Goal: Task Accomplishment & Management: Use online tool/utility

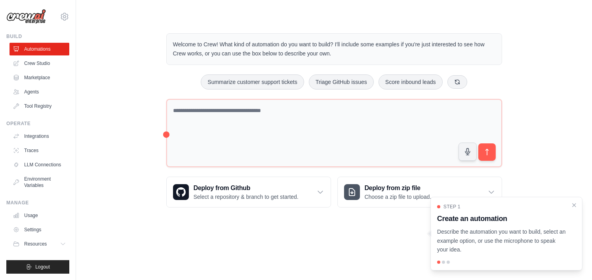
click at [152, 145] on div "Welcome to Crew! What kind of automation do you want to build? I'll include som…" at bounding box center [334, 120] width 490 height 199
click at [573, 201] on icon "Close walkthrough" at bounding box center [573, 204] width 7 height 7
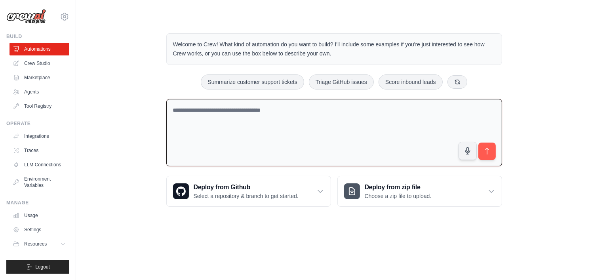
click at [233, 140] on textarea at bounding box center [334, 133] width 336 height 68
click at [128, 70] on div "Welcome to Crew! What kind of automation do you want to build? I'll include som…" at bounding box center [334, 120] width 490 height 199
click at [192, 106] on textarea at bounding box center [334, 133] width 336 height 68
click at [115, 106] on div "Welcome to Crew! What kind of automation do you want to build? I'll include som…" at bounding box center [334, 120] width 490 height 199
click at [248, 120] on textarea at bounding box center [334, 133] width 336 height 68
